Goal: Task Accomplishment & Management: Manage account settings

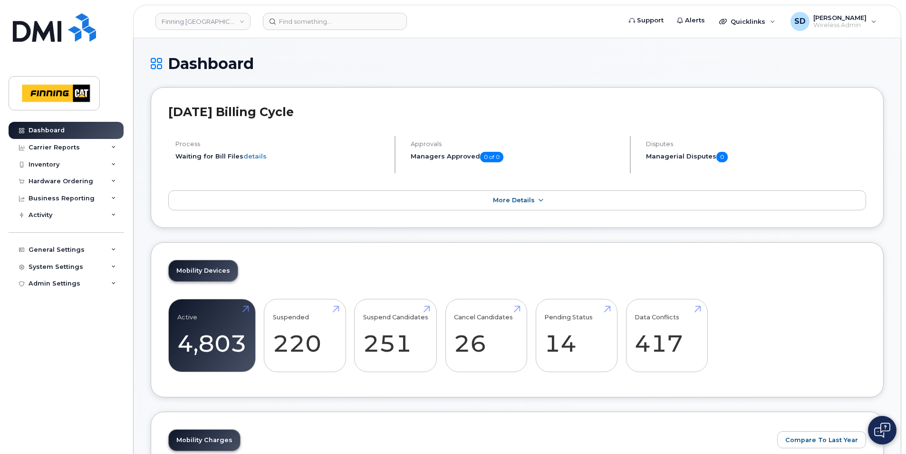
scroll to position [238, 0]
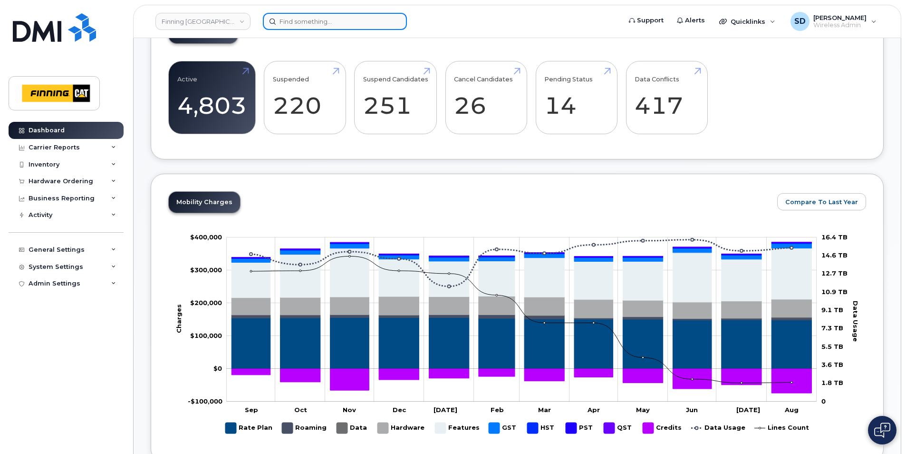
click at [339, 25] on input at bounding box center [335, 21] width 144 height 17
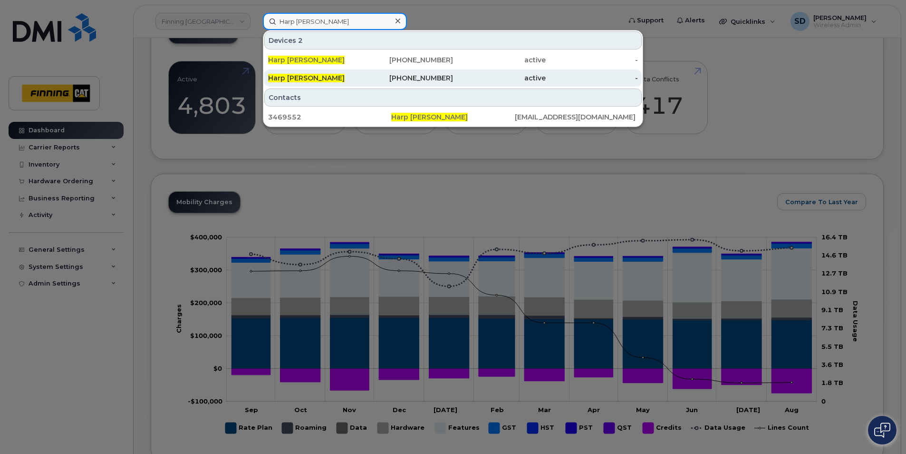
type input "Harp [PERSON_NAME]"
click at [313, 76] on div "Harp Shergill" at bounding box center [314, 78] width 93 height 10
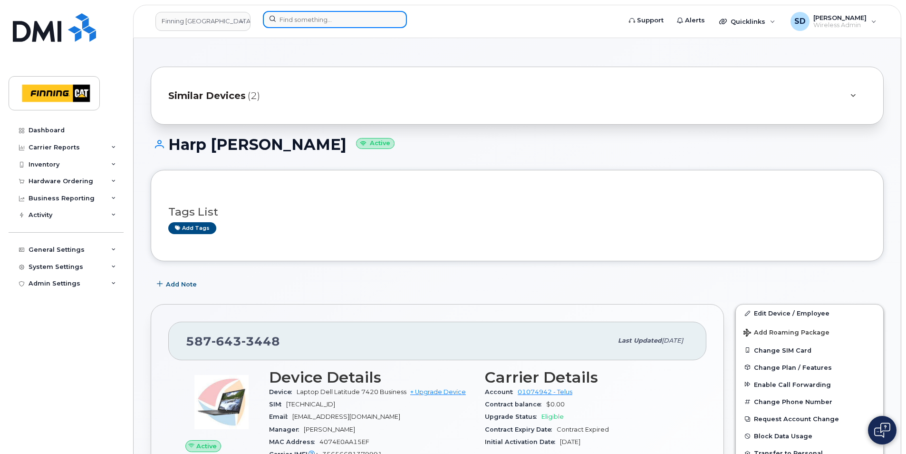
click at [320, 20] on input at bounding box center [335, 19] width 144 height 17
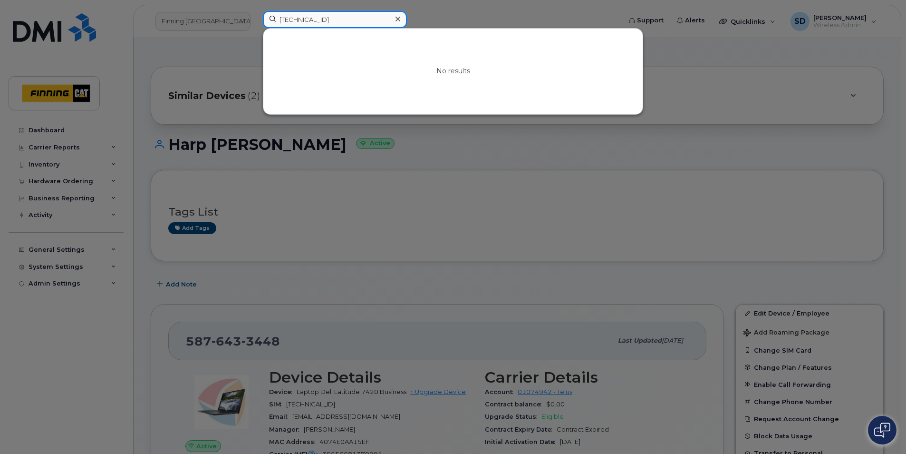
type input "8912230102351110295"
click at [335, 261] on div at bounding box center [453, 227] width 906 height 454
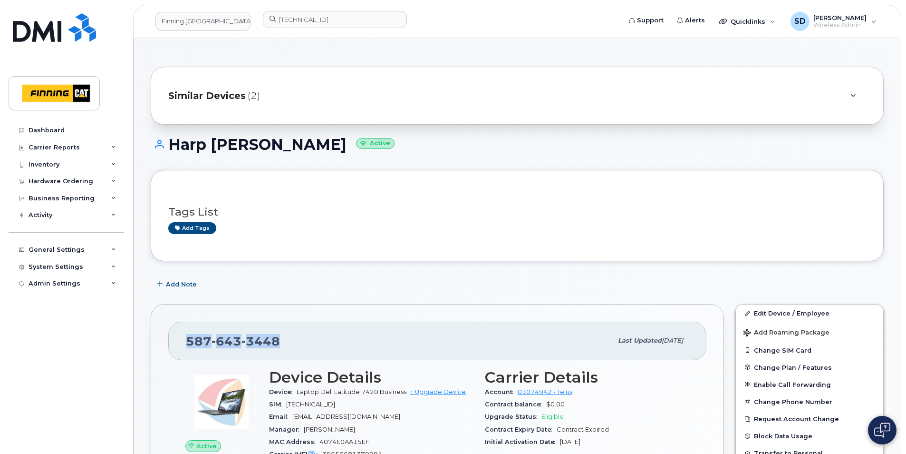
drag, startPoint x: 231, startPoint y: 341, endPoint x: 183, endPoint y: 340, distance: 47.6
click at [183, 340] on div "587 643 3448 Last updated Aug 05, 2025" at bounding box center [437, 340] width 538 height 38
drag, startPoint x: 183, startPoint y: 340, endPoint x: 194, endPoint y: 340, distance: 10.5
copy span "587 643 3448"
click at [196, 225] on link "Add tags" at bounding box center [192, 228] width 48 height 12
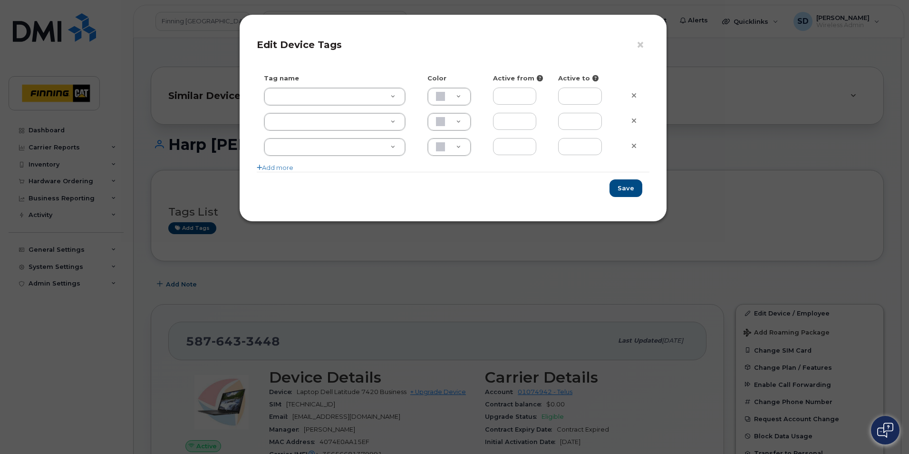
drag, startPoint x: 209, startPoint y: 321, endPoint x: 215, endPoint y: 285, distance: 35.7
click at [212, 315] on div "× Edit Device Tags Tag name Color Active from Active to Add more Save" at bounding box center [454, 227] width 909 height 454
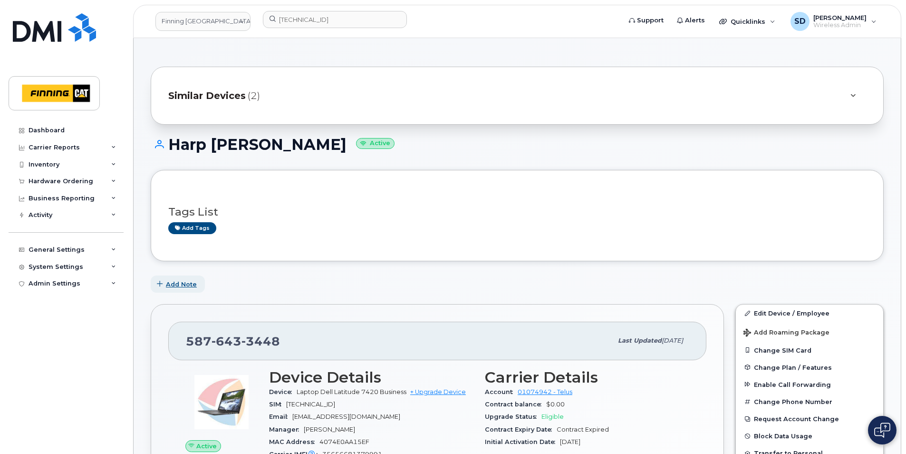
click at [183, 284] on span "Add Note" at bounding box center [181, 284] width 31 height 9
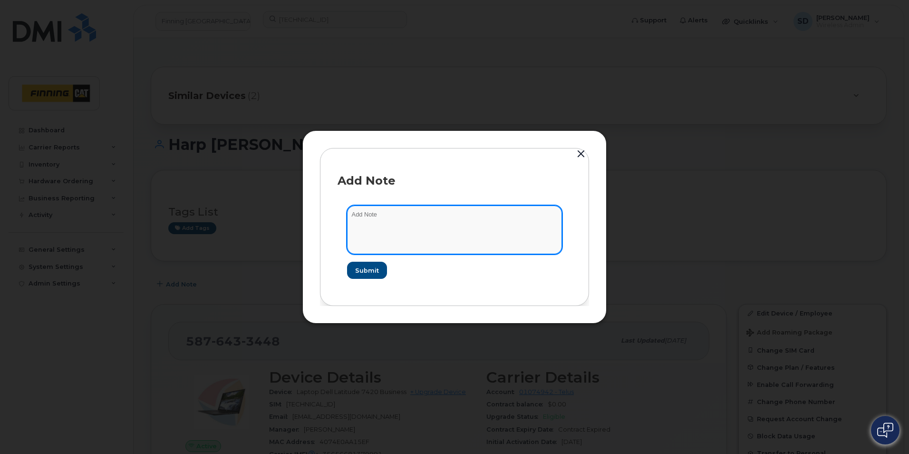
click at [361, 228] on textarea at bounding box center [454, 229] width 215 height 49
click at [463, 221] on textarea "SI< Swapped Aug 22/25 89122" at bounding box center [454, 229] width 215 height 49
click at [359, 215] on textarea "SI< Swapped Aug 22/25 8912230102351110295" at bounding box center [454, 229] width 215 height 49
type textarea "SIM Swapped Aug 22/25 8912230102351110295"
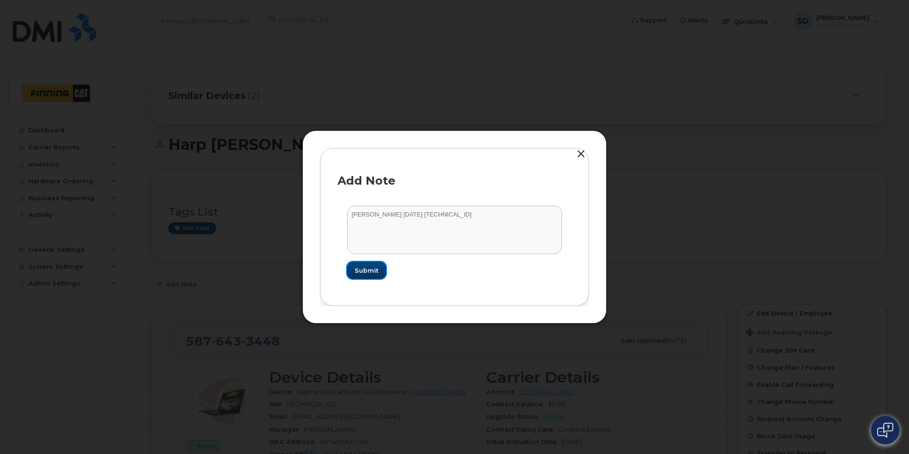
click at [369, 273] on span "Submit" at bounding box center [367, 270] width 24 height 9
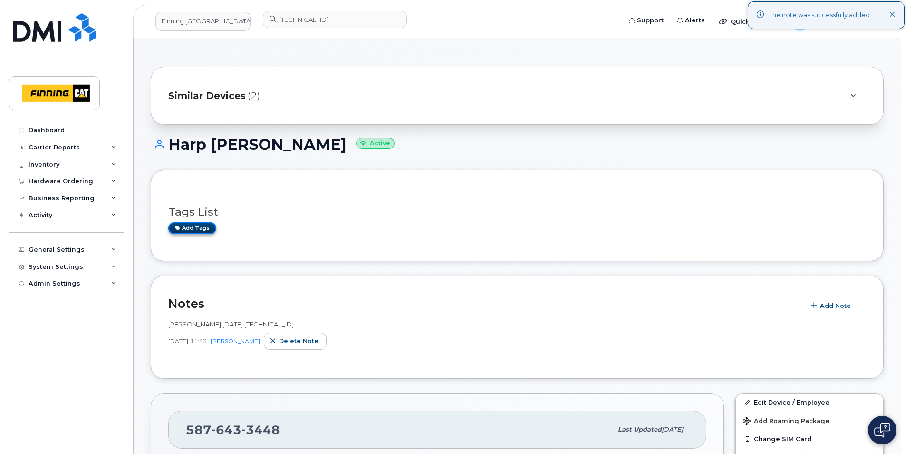
click at [199, 228] on link "Add tags" at bounding box center [192, 228] width 48 height 12
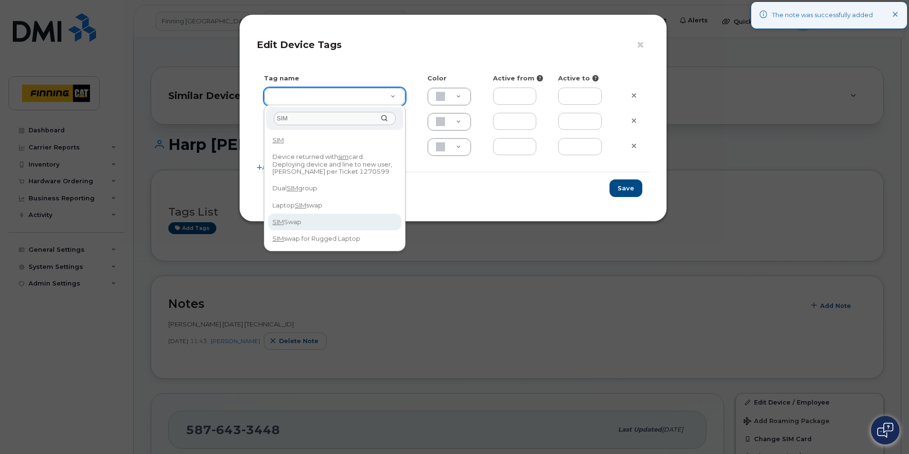
type input "SIM"
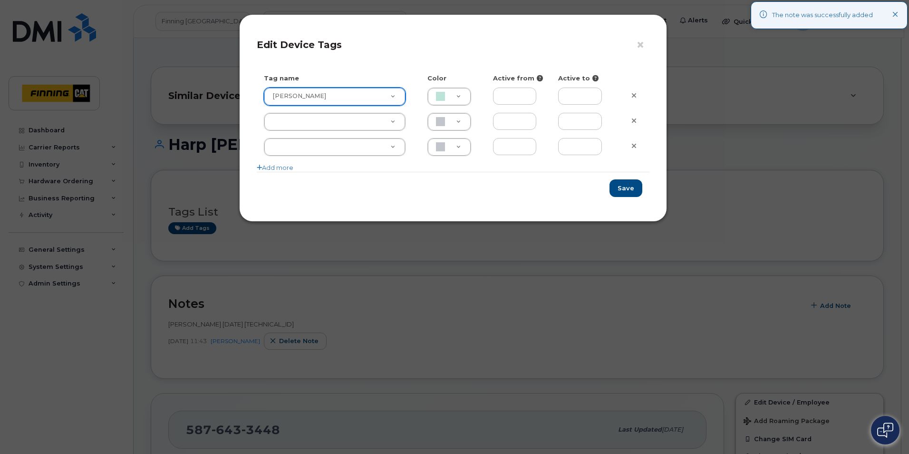
type input "SIM Swap"
type input "BCE3D8"
click at [632, 190] on button "Save" at bounding box center [626, 188] width 33 height 18
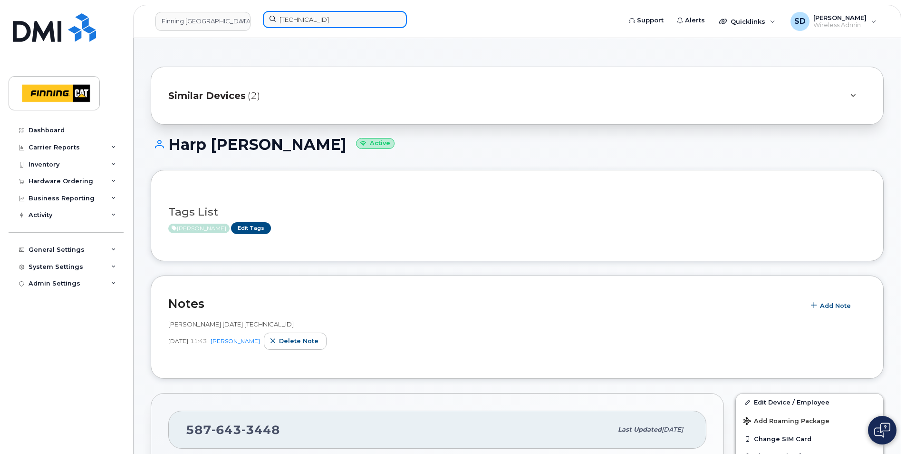
click at [383, 19] on input "8912230102351110295" at bounding box center [335, 19] width 144 height 17
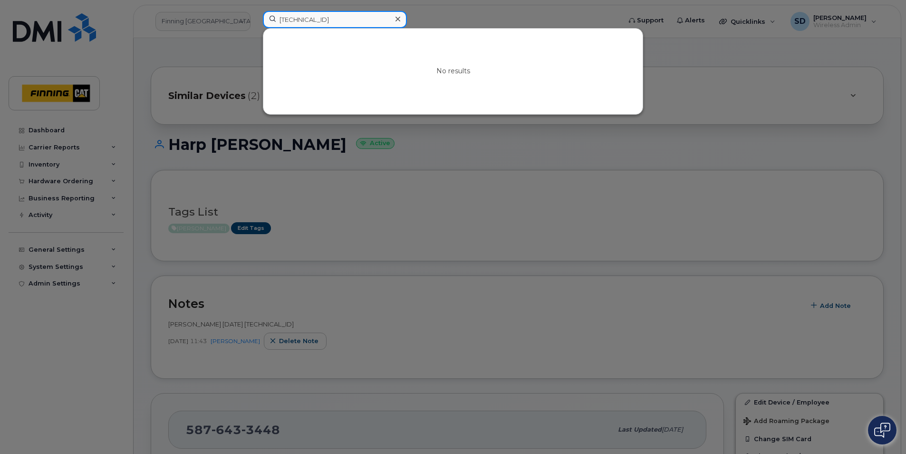
drag, startPoint x: 383, startPoint y: 19, endPoint x: -43, endPoint y: 12, distance: 426.2
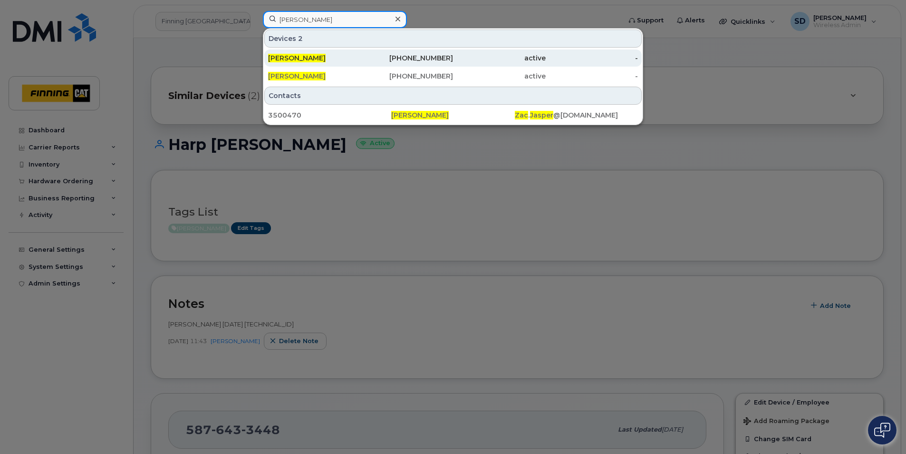
type input "[PERSON_NAME]"
click at [301, 58] on span "Zac Jasper" at bounding box center [297, 58] width 58 height 9
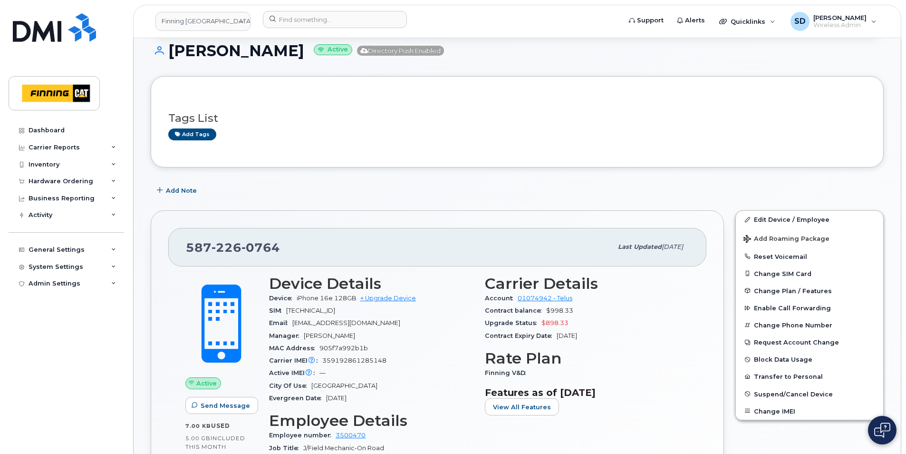
scroll to position [48, 0]
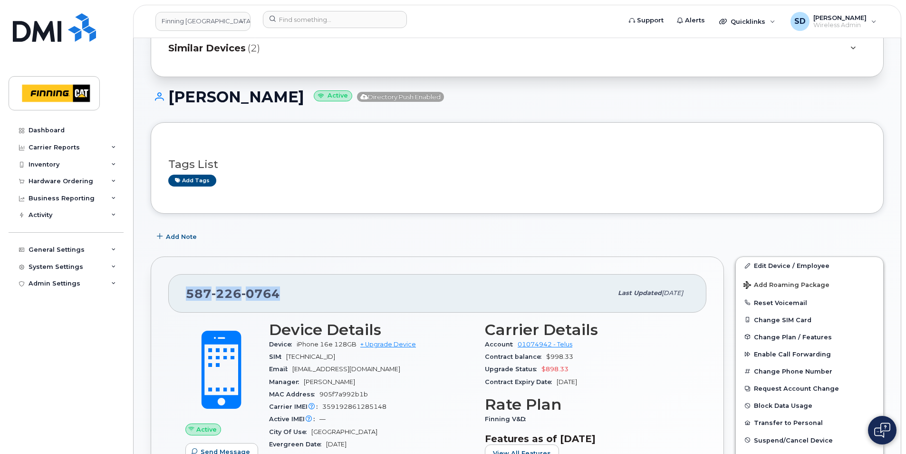
drag, startPoint x: 290, startPoint y: 294, endPoint x: 170, endPoint y: 298, distance: 119.4
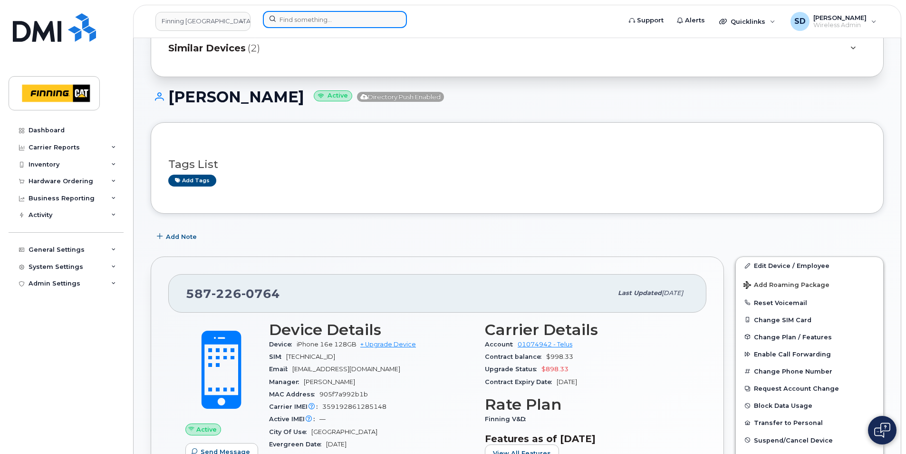
click at [283, 21] on input at bounding box center [335, 19] width 144 height 17
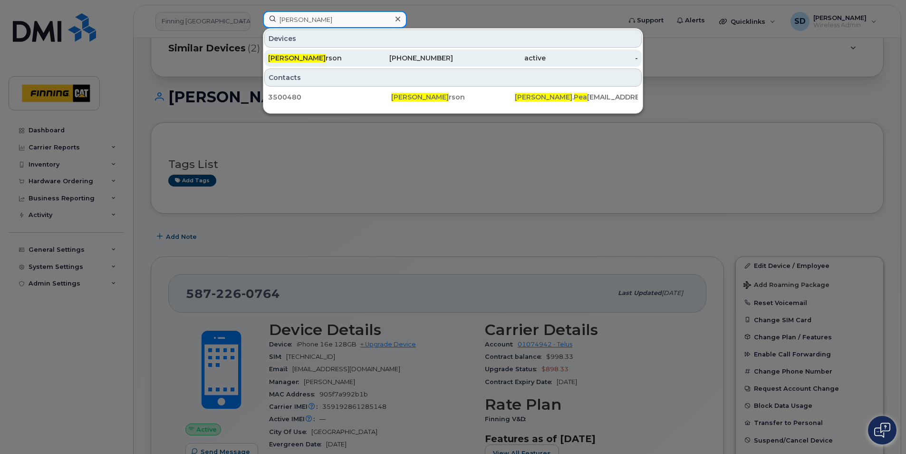
type input "Joel Pea"
click at [281, 55] on span "Joel Pea" at bounding box center [297, 58] width 58 height 9
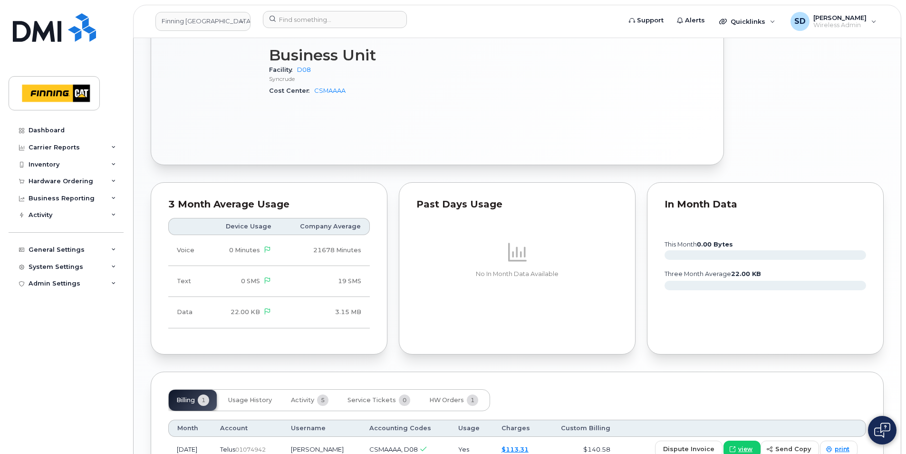
scroll to position [387, 0]
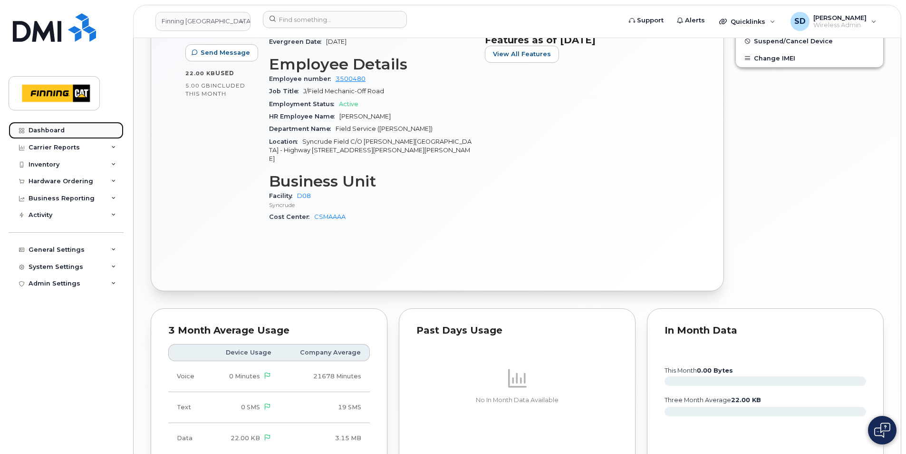
click at [44, 129] on div "Dashboard" at bounding box center [47, 131] width 36 height 8
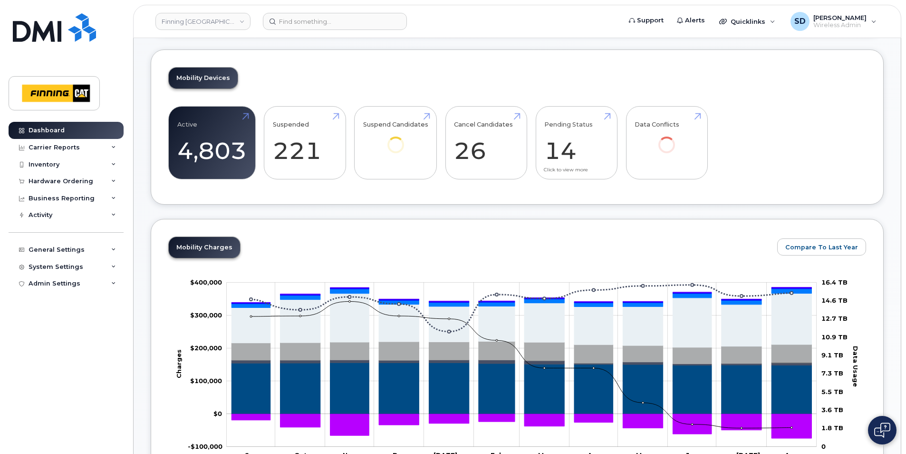
scroll to position [190, 0]
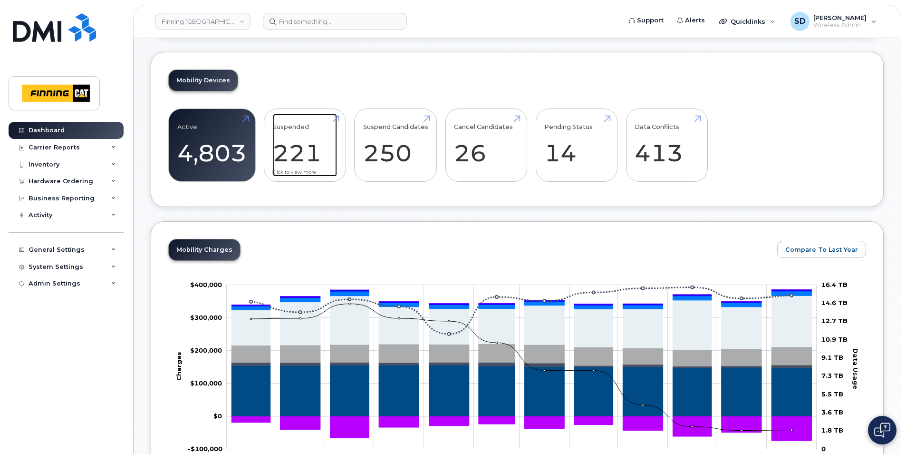
click at [297, 123] on link "Suspended 221 41%" at bounding box center [305, 145] width 64 height 63
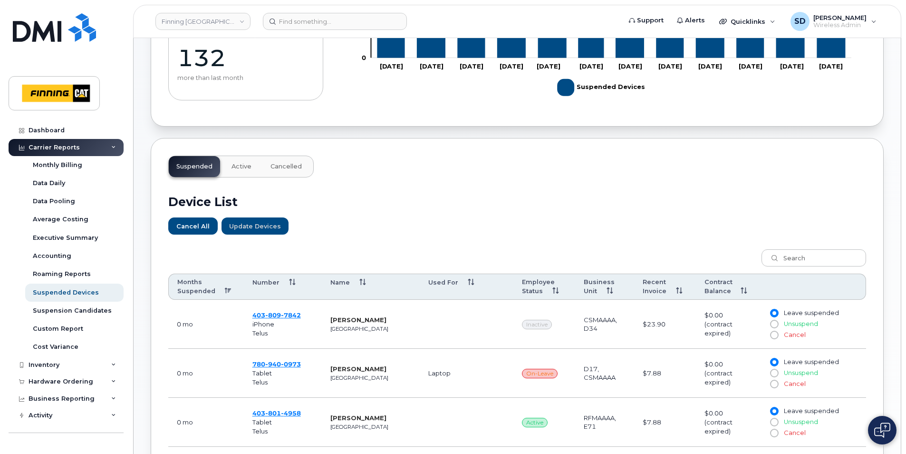
scroll to position [333, 0]
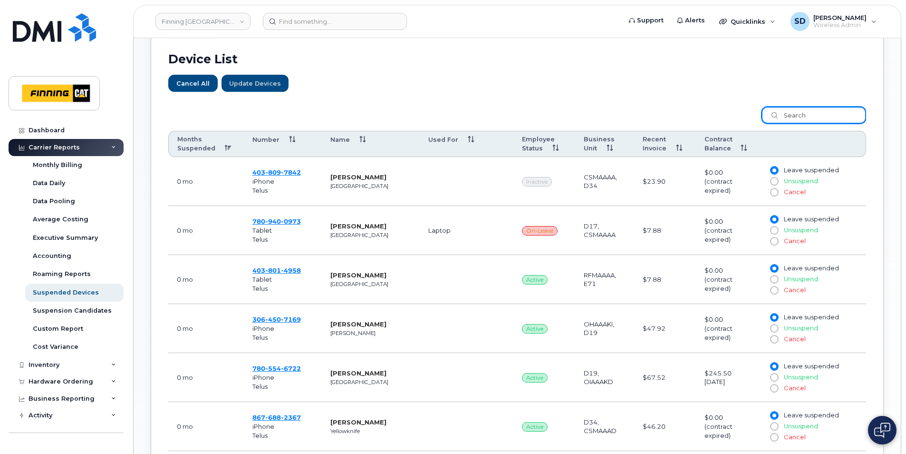
click at [796, 113] on input "search" at bounding box center [814, 115] width 105 height 17
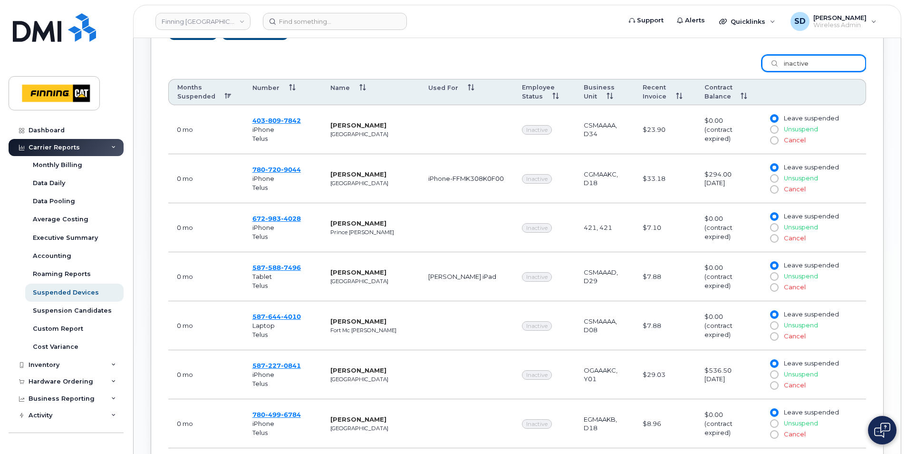
scroll to position [280, 0]
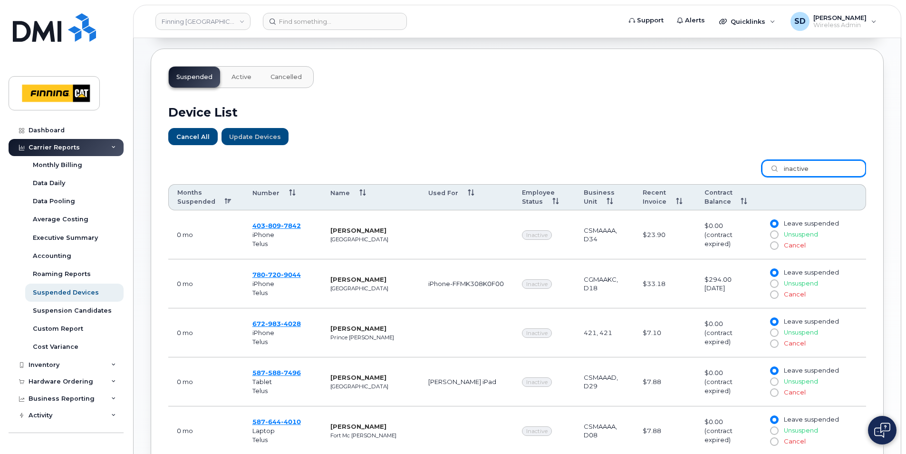
type input "inactive"
click at [223, 201] on th "Months Suspended" at bounding box center [206, 197] width 76 height 27
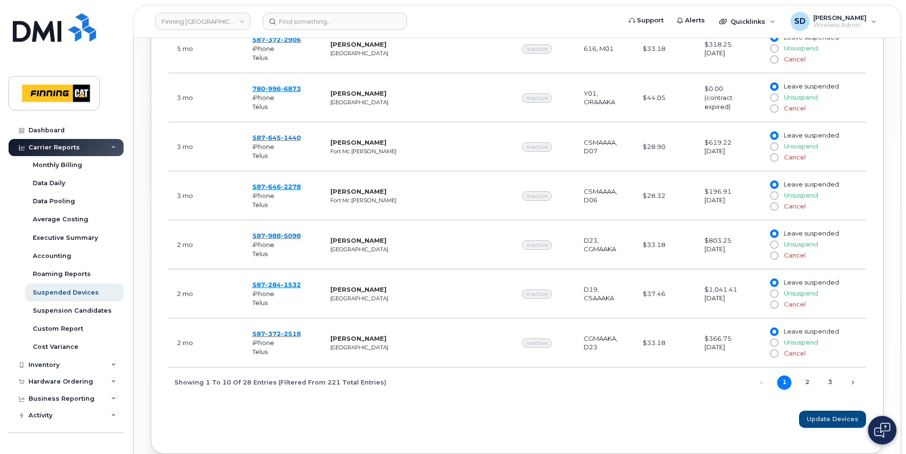
scroll to position [660, 0]
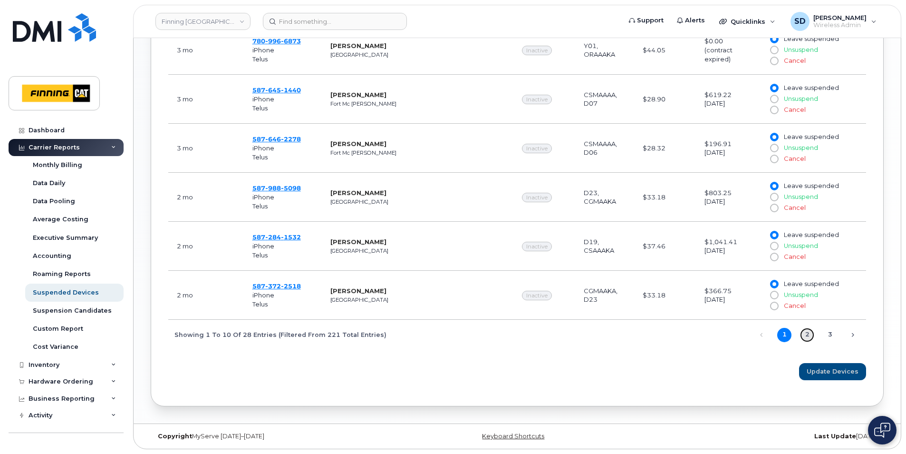
click at [807, 336] on link "2" at bounding box center [807, 335] width 14 height 14
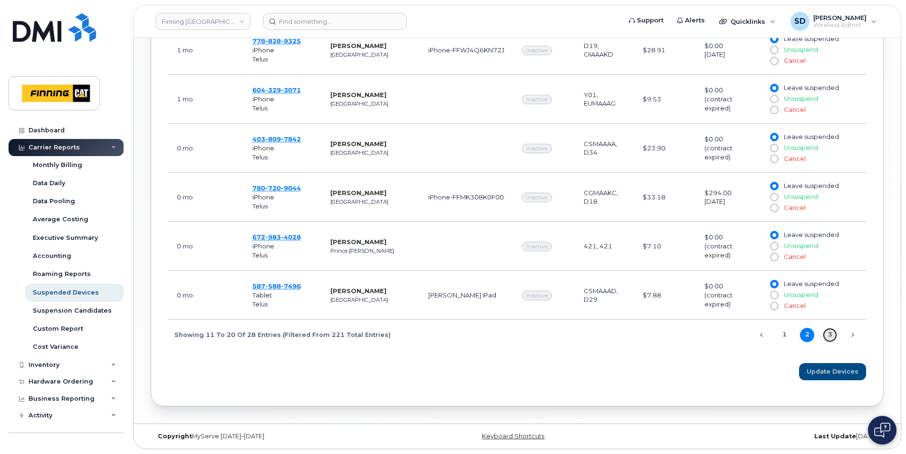
click at [827, 333] on link "3" at bounding box center [830, 335] width 14 height 14
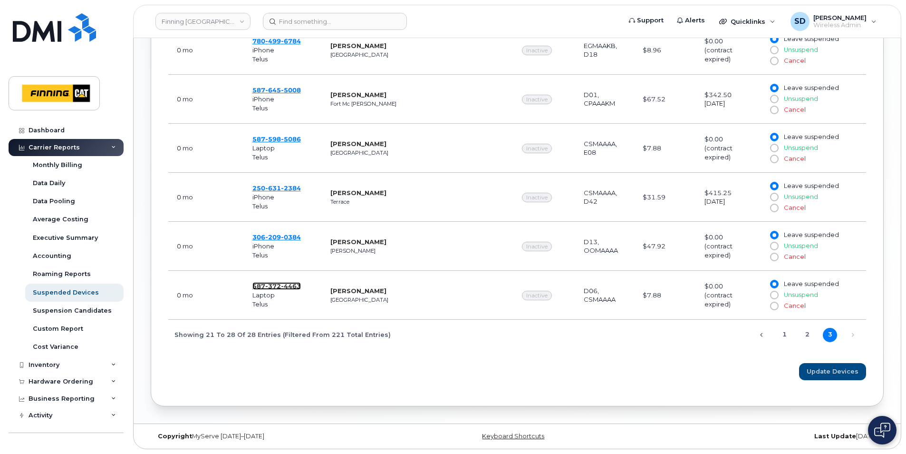
click at [273, 285] on span "372" at bounding box center [273, 286] width 16 height 8
click at [323, 14] on input at bounding box center [335, 21] width 144 height 17
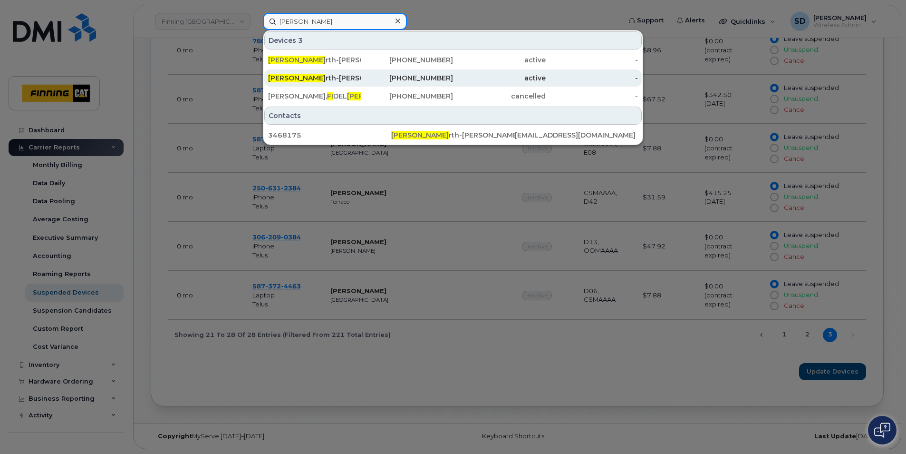
type input "Alex Fi"
click at [313, 78] on div "Alex Fi rth-Wilson" at bounding box center [314, 78] width 93 height 10
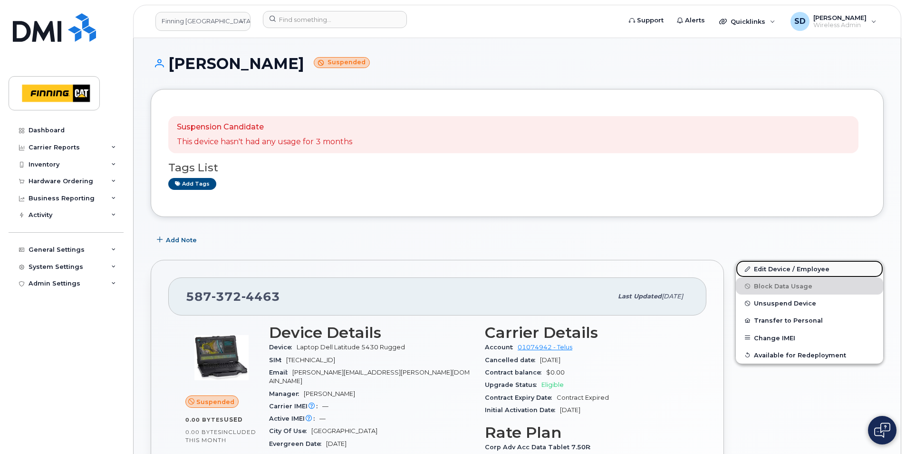
click at [767, 267] on link "Edit Device / Employee" at bounding box center [809, 268] width 147 height 17
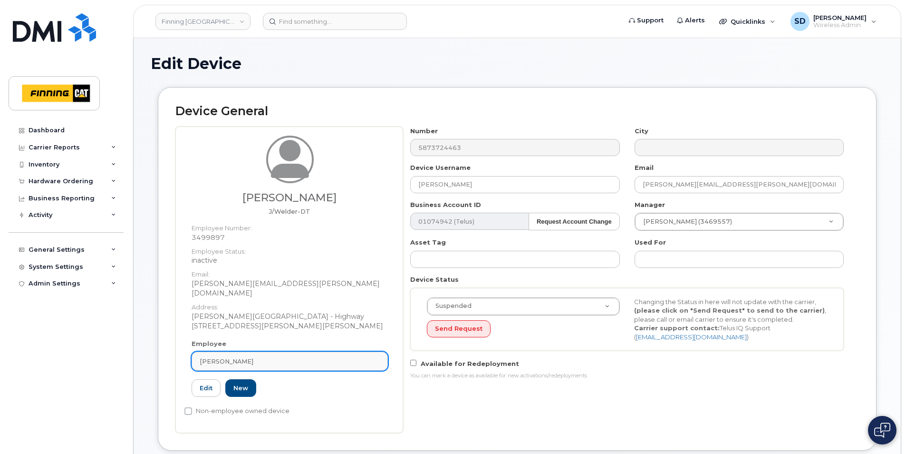
click at [260, 351] on link "[PERSON_NAME]" at bounding box center [290, 360] width 196 height 19
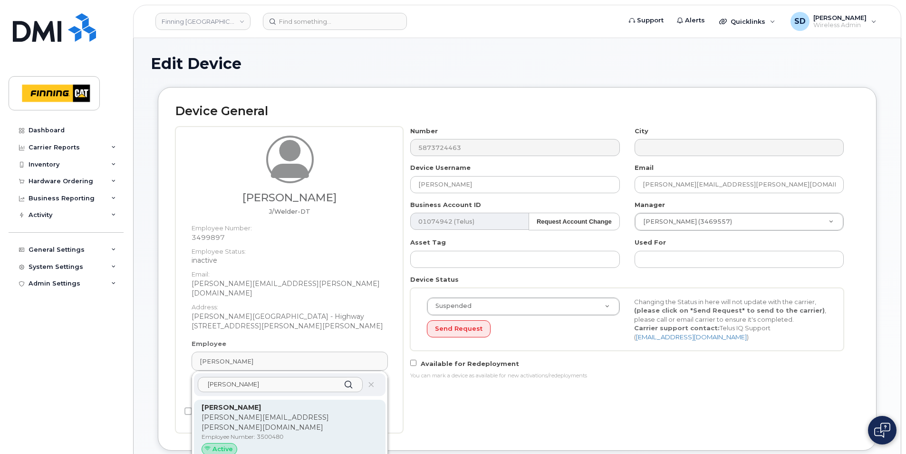
type input "[PERSON_NAME]"
click at [229, 412] on p "[PERSON_NAME][EMAIL_ADDRESS][PERSON_NAME][DOMAIN_NAME]" at bounding box center [290, 422] width 176 height 20
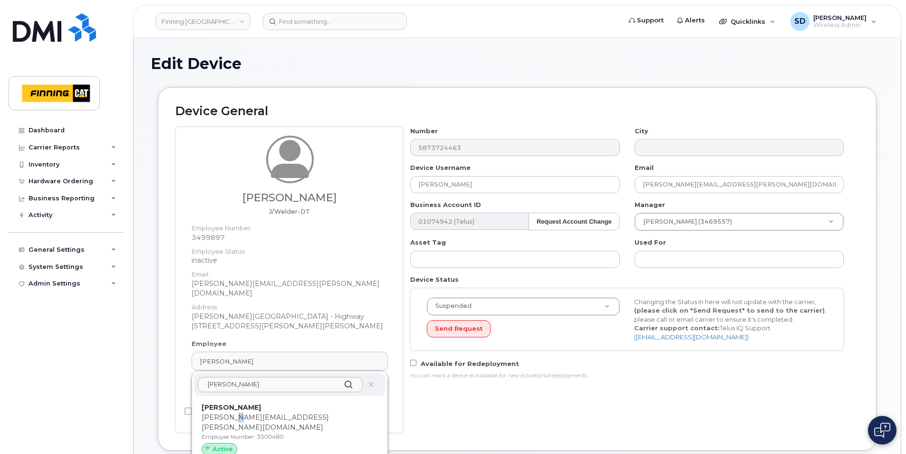
type input "3500480"
type input "[PERSON_NAME]"
type input "[PERSON_NAME][EMAIL_ADDRESS][PERSON_NAME][DOMAIN_NAME]"
type input "34128"
type input "34293"
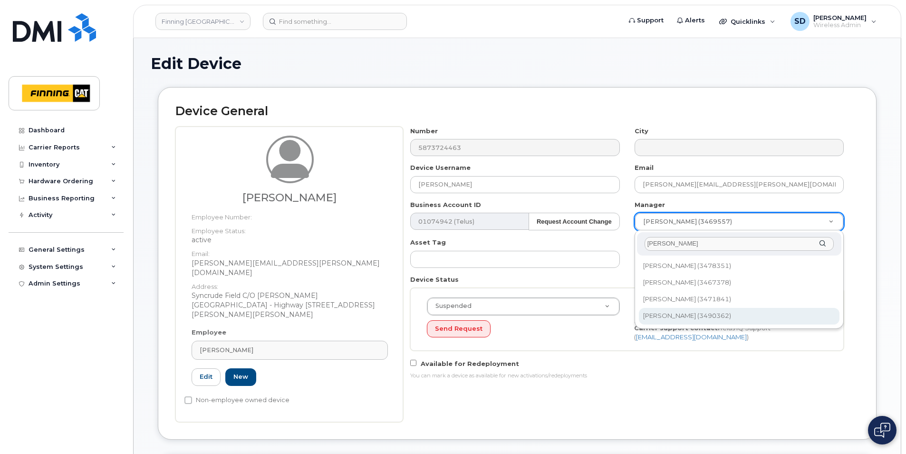
type input "Mike M"
type input "575800"
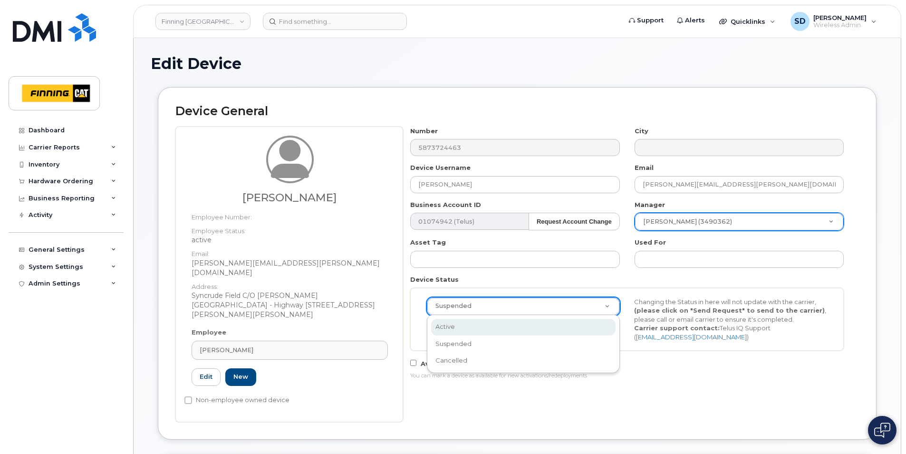
select select "active"
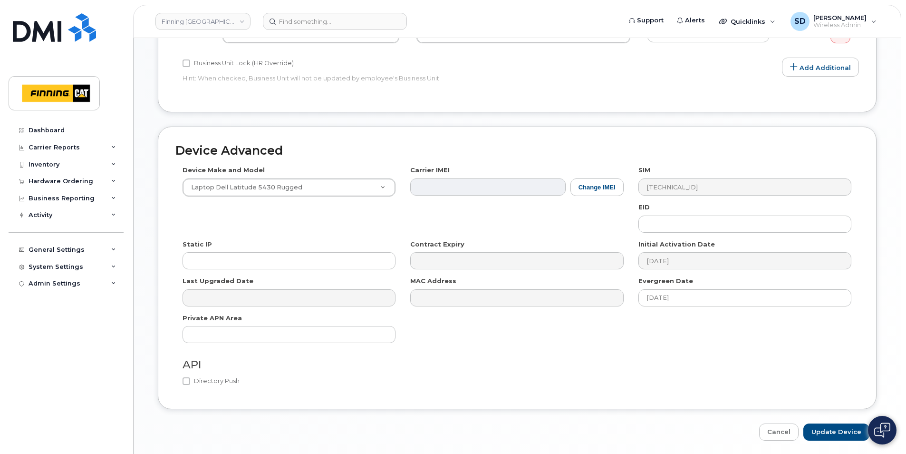
scroll to position [506, 0]
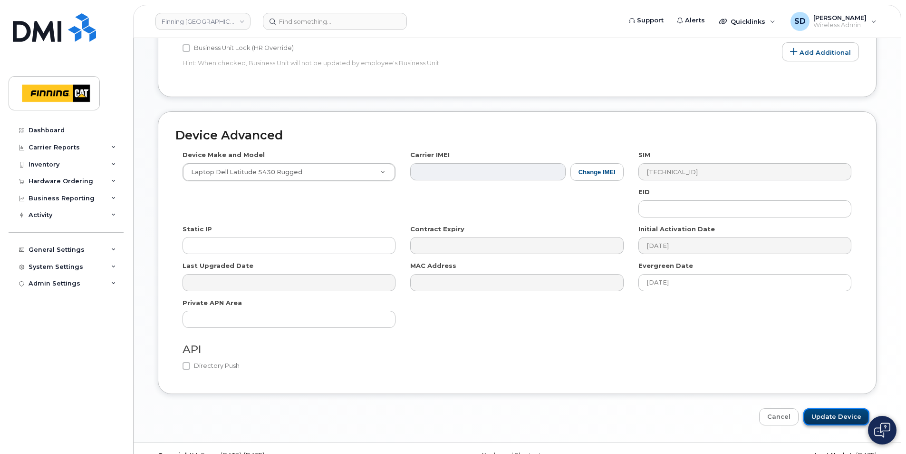
click at [827, 408] on input "Update Device" at bounding box center [837, 417] width 66 height 18
type input "Saving..."
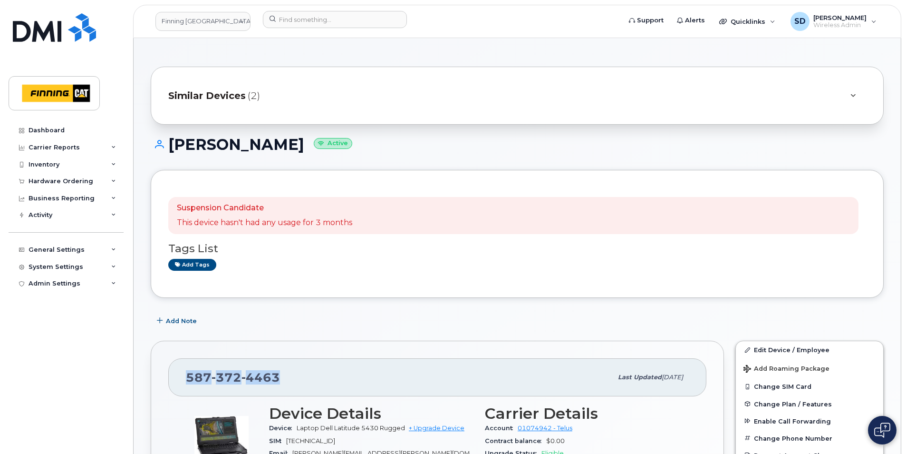
drag, startPoint x: 285, startPoint y: 378, endPoint x: 185, endPoint y: 376, distance: 99.9
click at [185, 376] on div "[PHONE_NUMBER] Last updated [DATE]" at bounding box center [437, 377] width 538 height 38
copy span "[PHONE_NUMBER]"
click at [178, 320] on span "Add Note" at bounding box center [181, 320] width 31 height 9
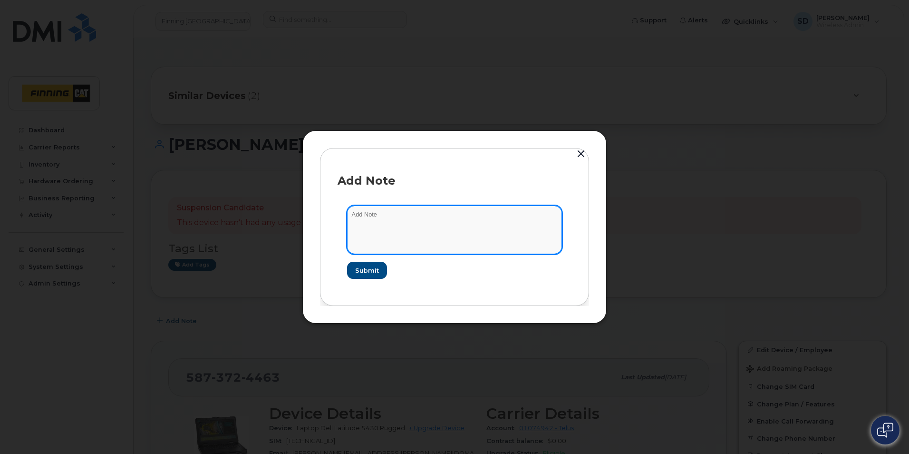
click at [395, 216] on textarea at bounding box center [454, 229] width 215 height 49
click at [413, 209] on textarea "SIM Swap _ Aug 22/25" at bounding box center [454, 229] width 215 height 49
click at [379, 221] on textarea "SIM Swap _ Aug 22/25 SIM -" at bounding box center [454, 229] width 215 height 49
type textarea "SIM Swap _ Aug 22/25 SIM - 8912230102351110162"
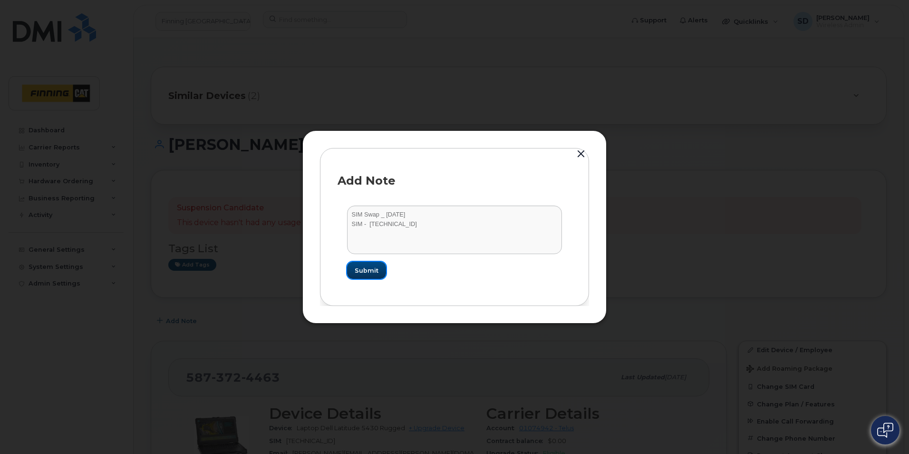
click at [378, 271] on button "Submit" at bounding box center [366, 270] width 39 height 17
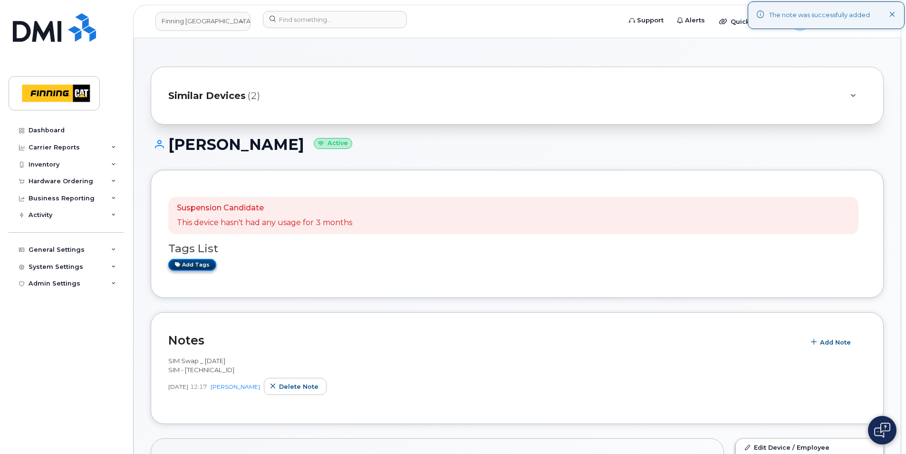
click at [194, 265] on link "Add tags" at bounding box center [192, 265] width 48 height 12
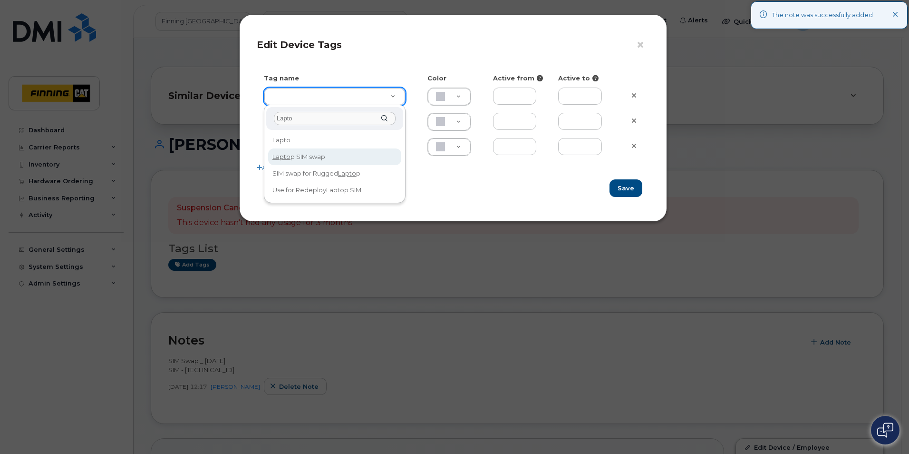
type input "Lapto"
type input "Laptop SIM swap"
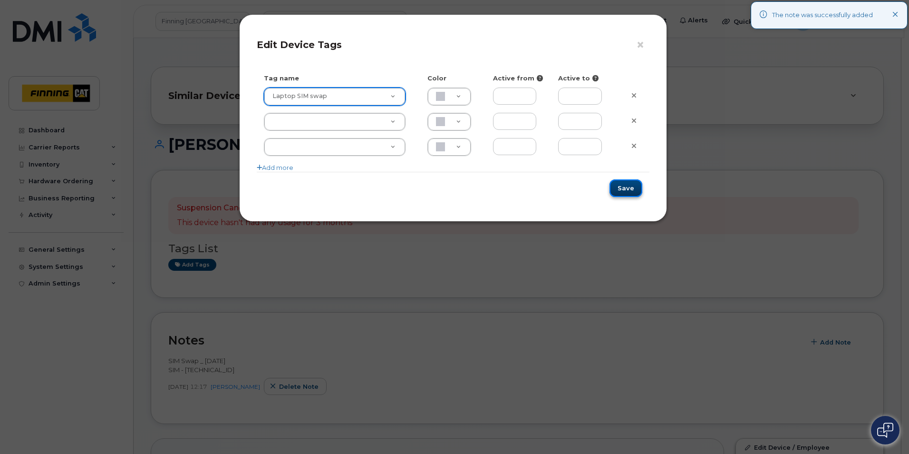
click at [628, 186] on button "Save" at bounding box center [626, 188] width 33 height 18
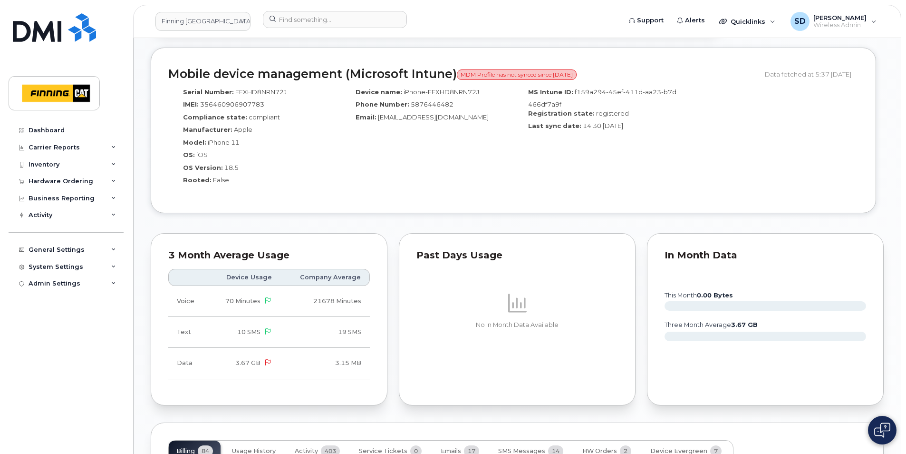
scroll to position [904, 0]
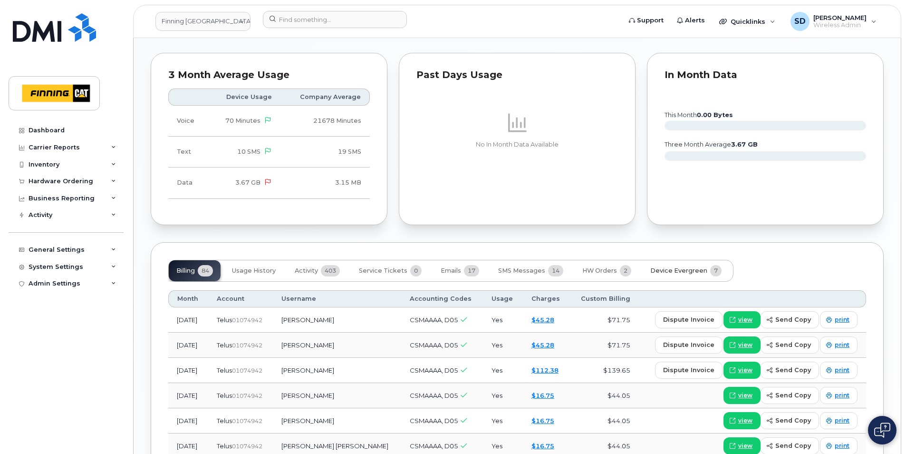
click at [670, 267] on span "Device Evergreen" at bounding box center [679, 271] width 57 height 8
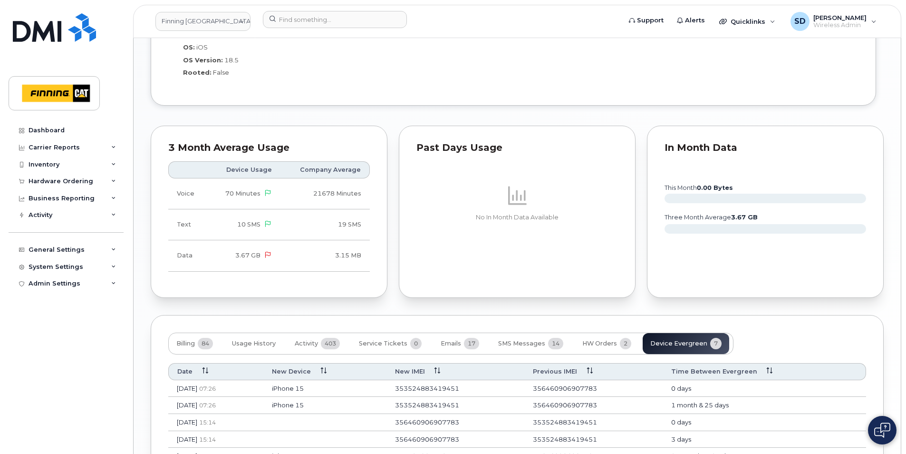
scroll to position [666, 0]
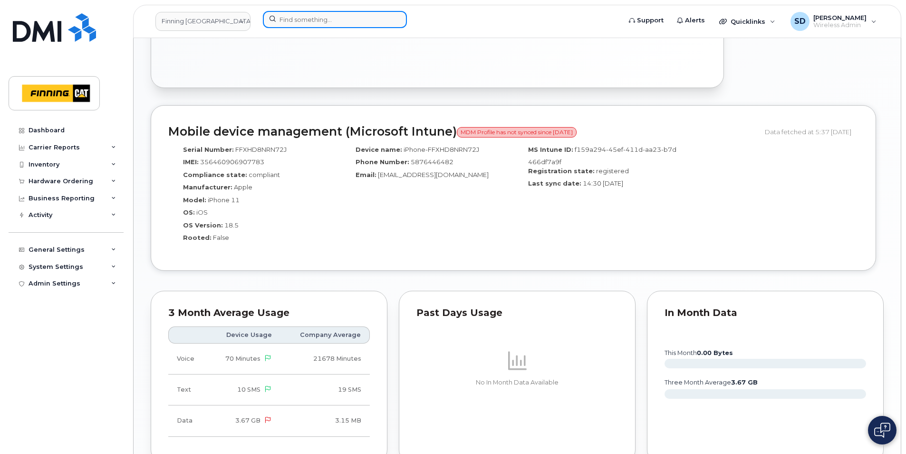
click at [334, 16] on input at bounding box center [335, 19] width 144 height 17
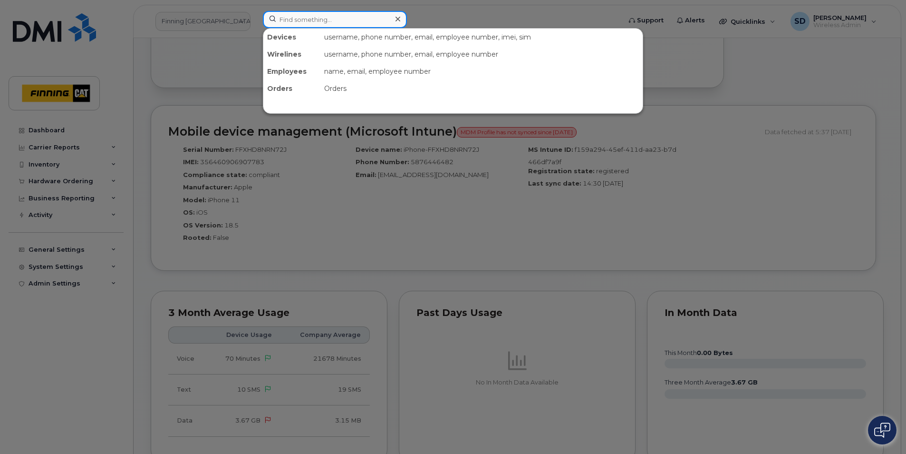
paste input "437-778-5822"
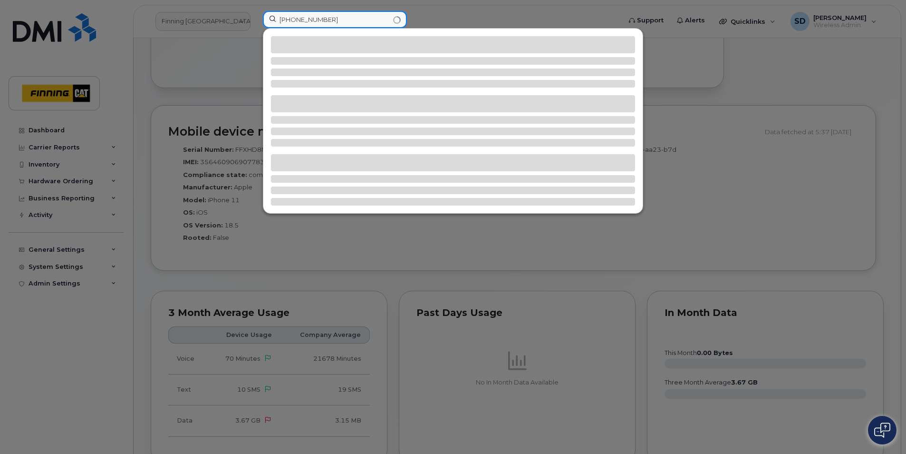
type input "437-778-5822"
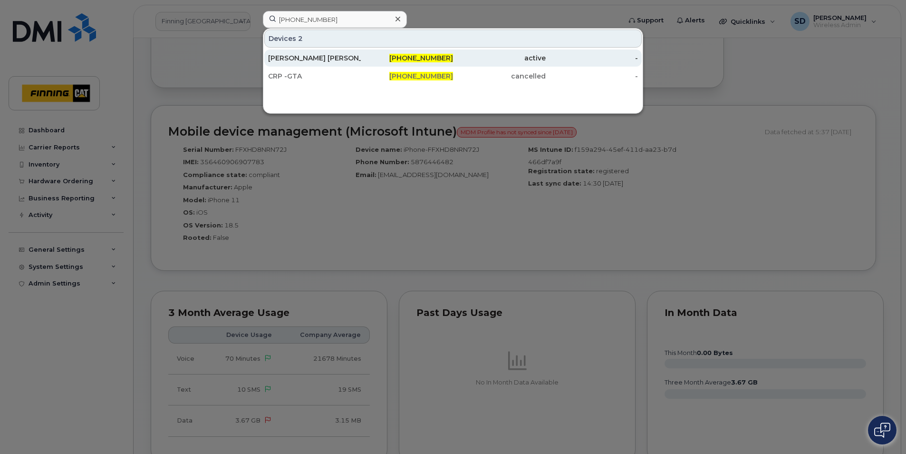
click at [361, 53] on div "Cohen Pinnock" at bounding box center [407, 57] width 93 height 17
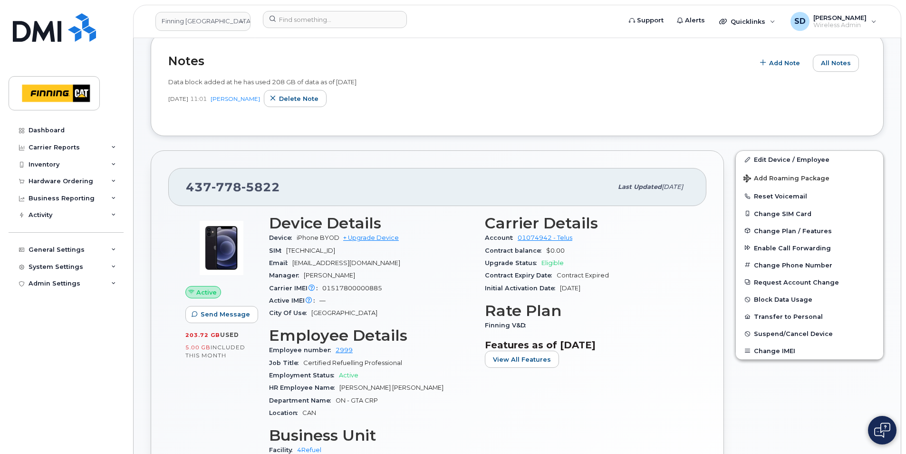
scroll to position [190, 0]
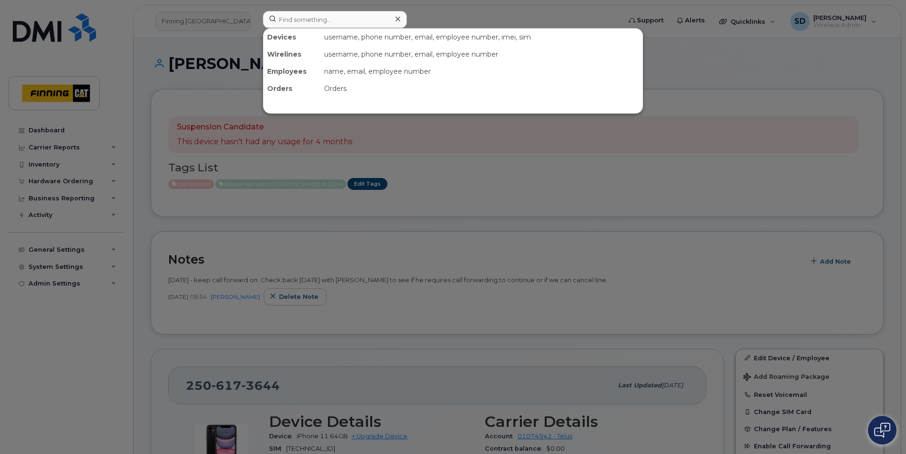
click at [330, 18] on input at bounding box center [335, 19] width 144 height 17
type input "[PHONE_NUMBER]"
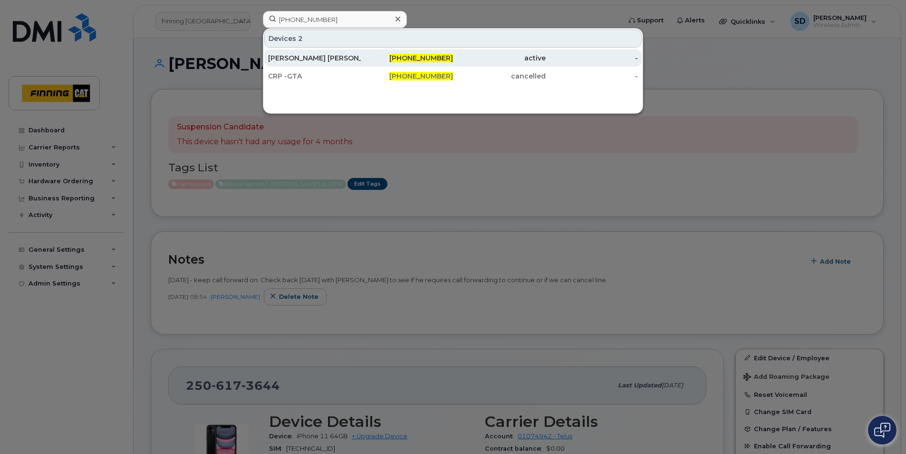
click at [325, 59] on div "[PERSON_NAME] [PERSON_NAME]" at bounding box center [314, 58] width 93 height 10
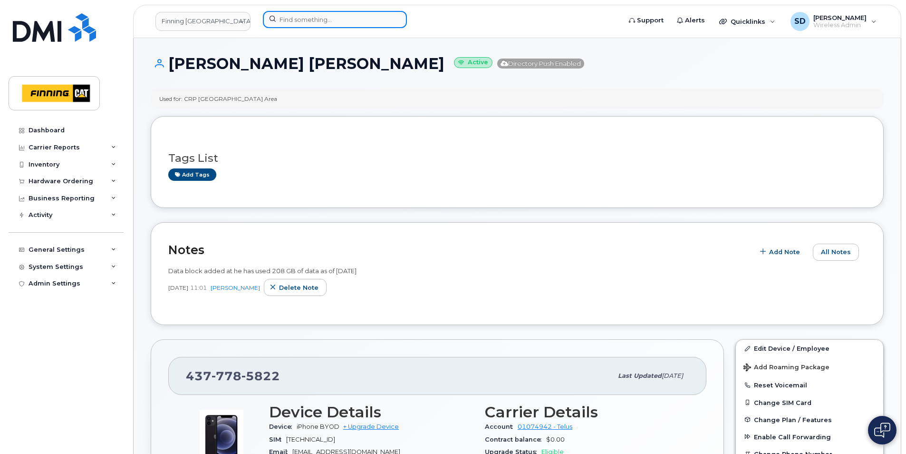
click at [365, 12] on input at bounding box center [335, 19] width 144 height 17
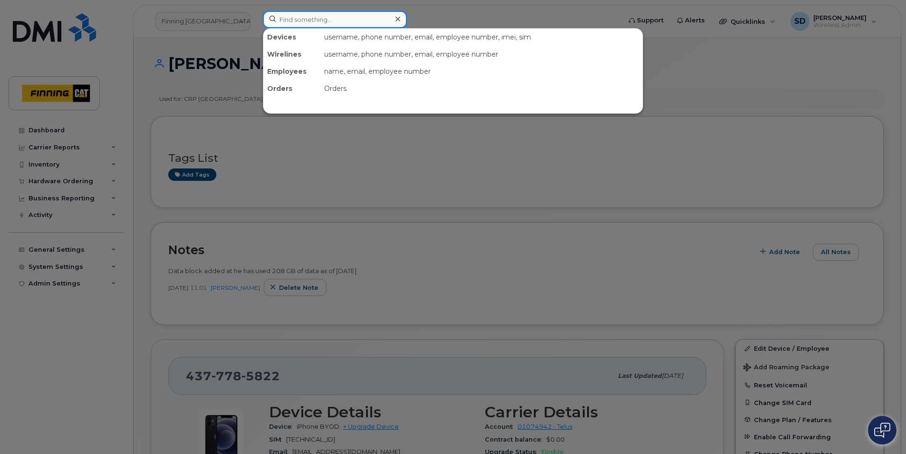
paste input "5873722518"
type input "5873722518"
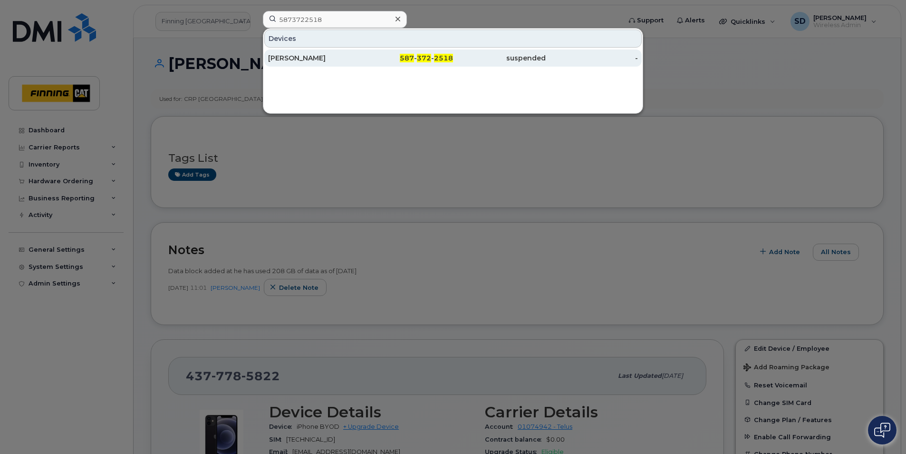
click at [285, 59] on div "Adeline Imfurayabo" at bounding box center [314, 58] width 93 height 10
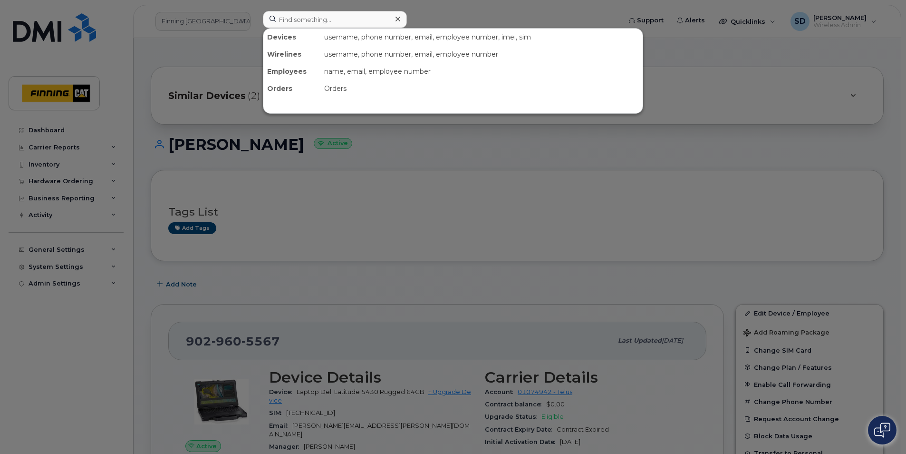
scroll to position [95, 0]
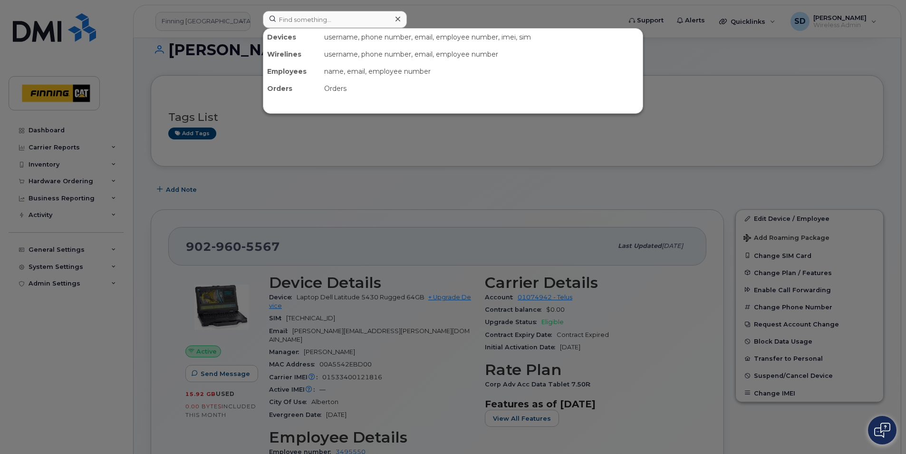
click at [294, 17] on input at bounding box center [335, 19] width 144 height 17
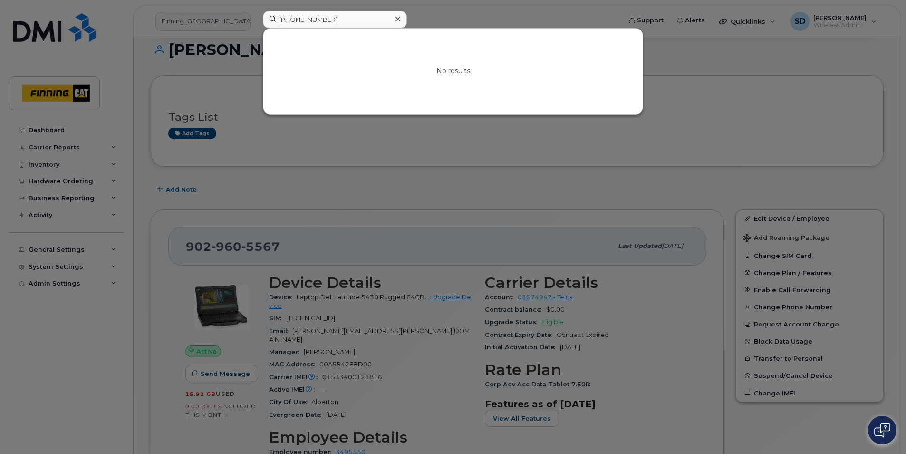
drag, startPoint x: 286, startPoint y: 18, endPoint x: 263, endPoint y: 20, distance: 23.4
click at [263, 20] on input "[PHONE_NUMBER]" at bounding box center [335, 19] width 144 height 17
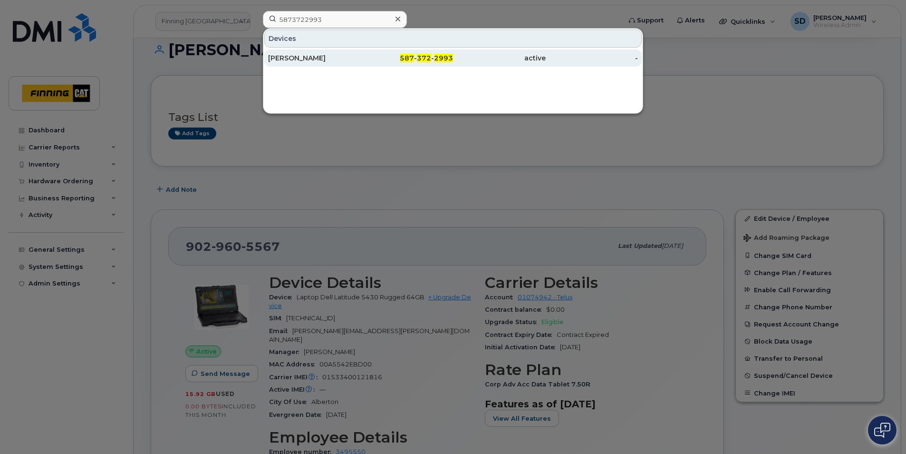
type input "5873722993"
drag, startPoint x: 286, startPoint y: 59, endPoint x: 296, endPoint y: 58, distance: 10.0
click at [286, 59] on div "[PERSON_NAME]" at bounding box center [314, 58] width 93 height 10
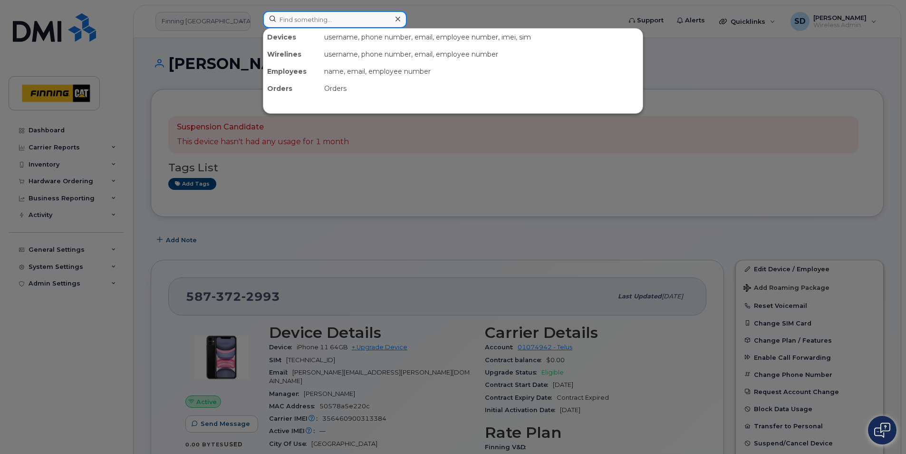
click at [294, 13] on input at bounding box center [335, 19] width 144 height 17
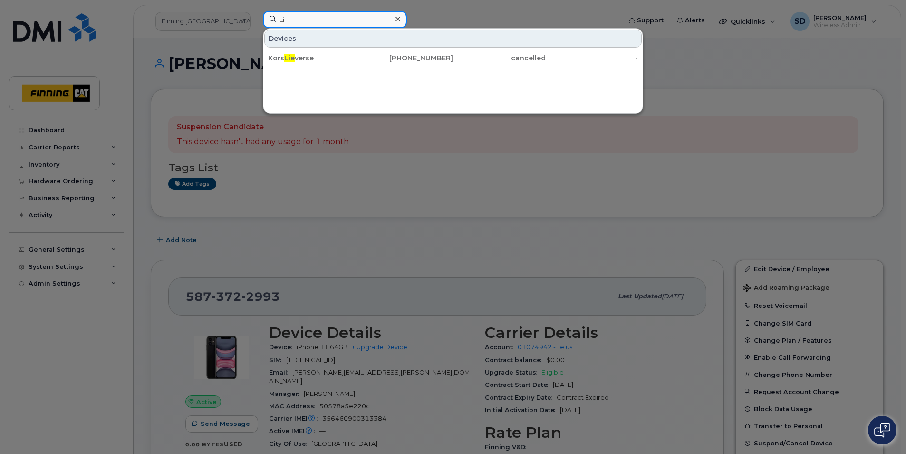
type input "L"
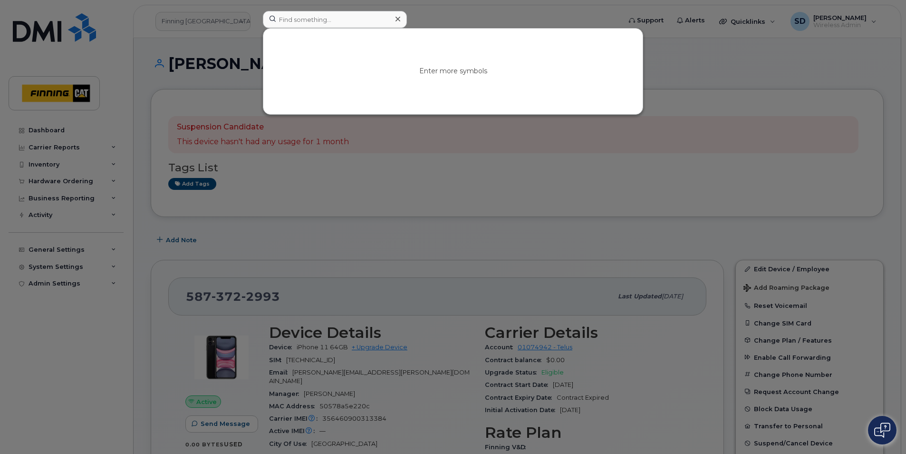
click at [290, 156] on div at bounding box center [453, 227] width 906 height 454
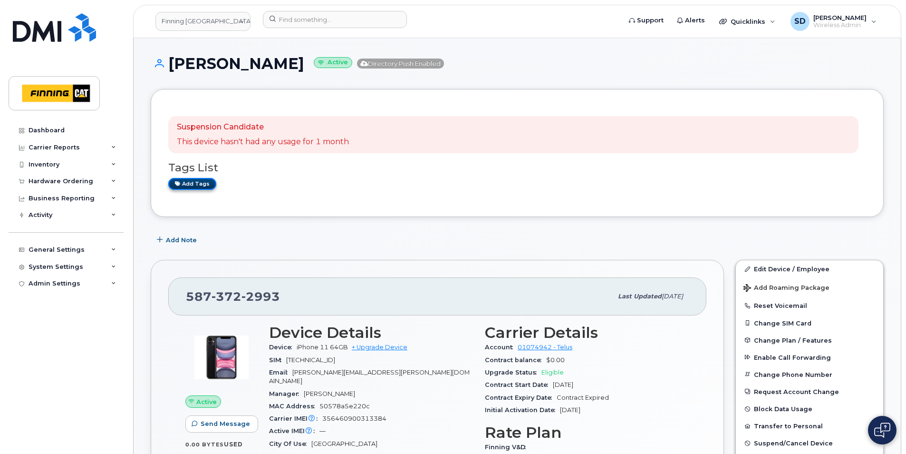
click at [204, 181] on link "Add tags" at bounding box center [192, 184] width 48 height 12
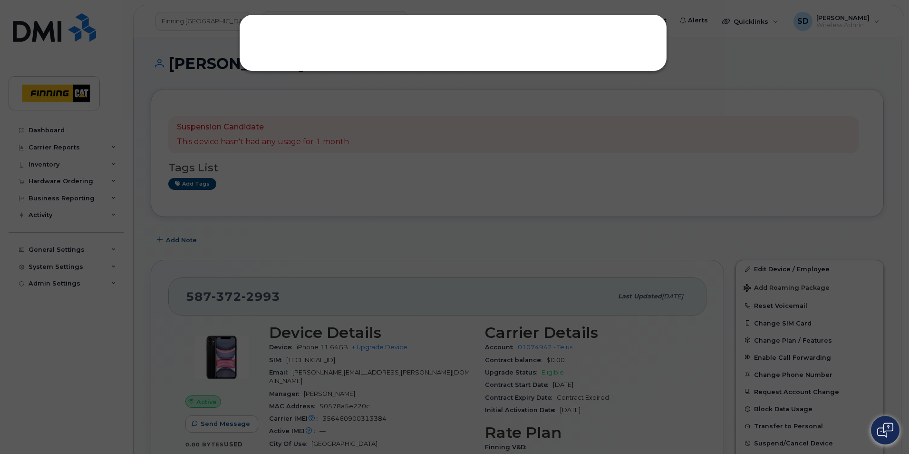
drag, startPoint x: 275, startPoint y: 205, endPoint x: 221, endPoint y: 223, distance: 56.7
click at [274, 205] on div at bounding box center [454, 227] width 909 height 454
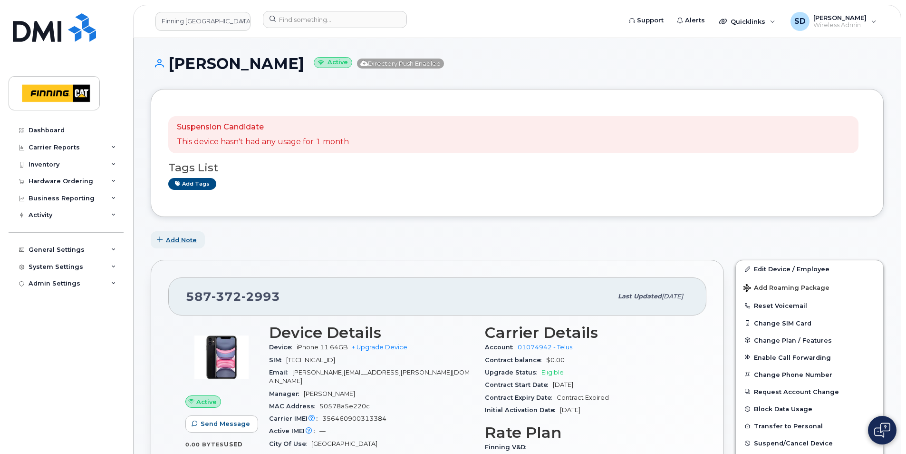
click at [172, 239] on span "Add Note" at bounding box center [181, 239] width 31 height 9
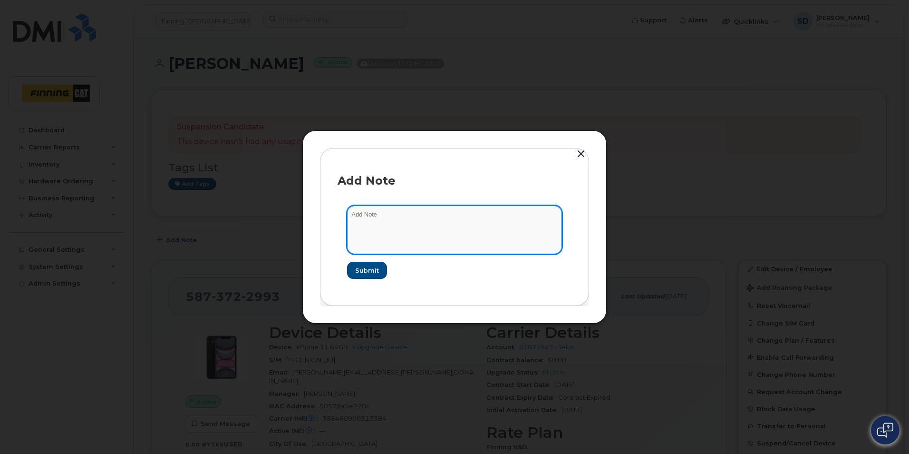
click at [406, 219] on textarea at bounding box center [454, 229] width 215 height 49
paste textarea "+15873722993"
drag, startPoint x: 449, startPoint y: 220, endPoint x: 404, endPoint y: 217, distance: 44.8
click at [389, 215] on textarea "iPhone 11 - +15873722993" at bounding box center [454, 229] width 215 height 49
paste textarea "FFYHCSLWN72J"
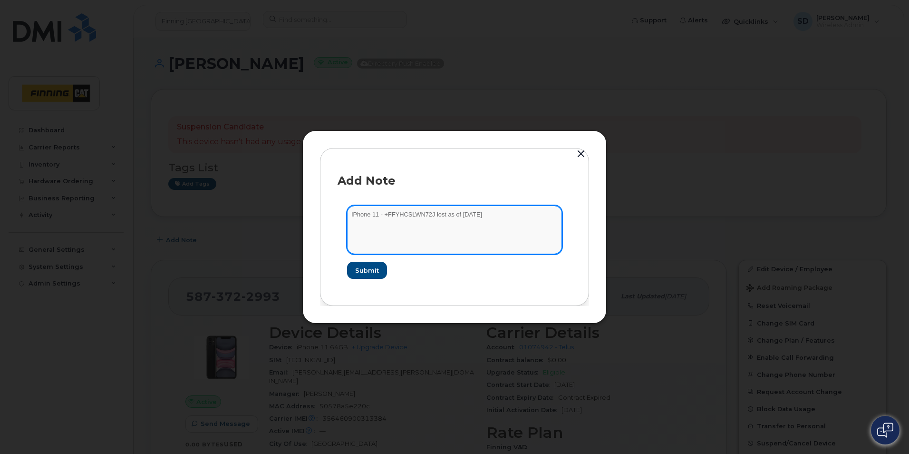
click at [389, 213] on textarea "iPhone 11 - +FFYHCSLWN72J lost as of July 10/25" at bounding box center [454, 229] width 215 height 49
type textarea "iPhone 11 - FFYHCSLWN72J lost as of July 10/25"
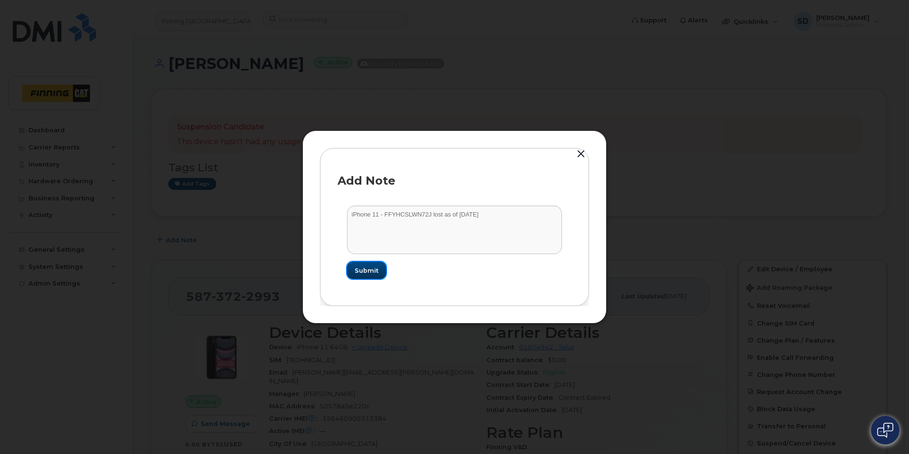
click at [366, 272] on span "Submit" at bounding box center [367, 270] width 24 height 9
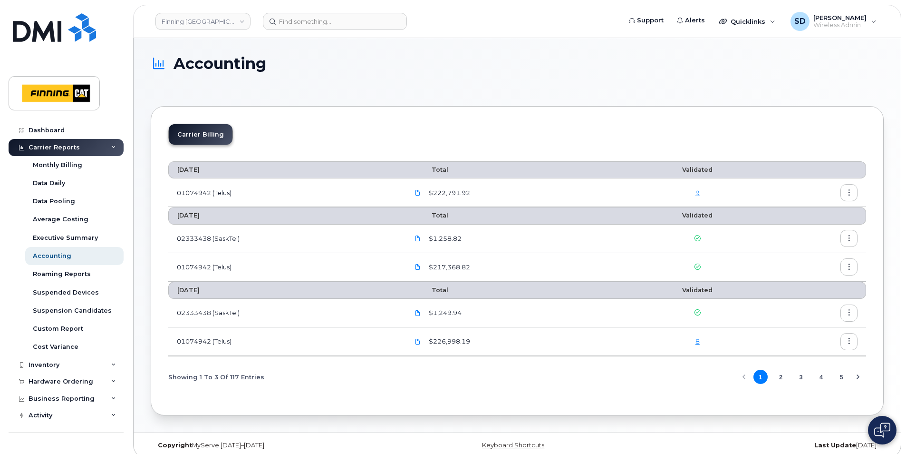
scroll to position [7, 0]
